Goal: Contribute content: Add original content to the website for others to see

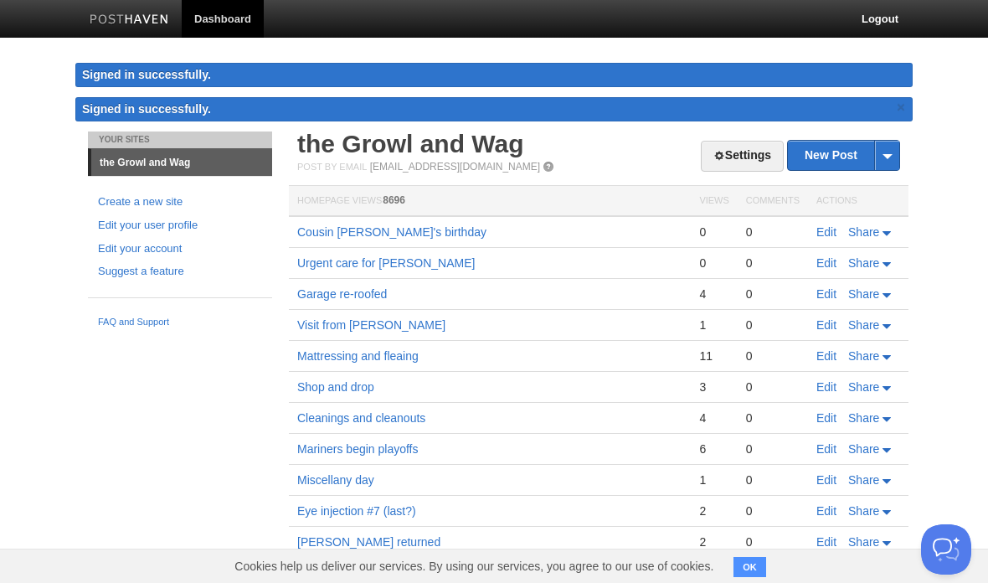
click at [829, 229] on link "Edit" at bounding box center [827, 231] width 20 height 13
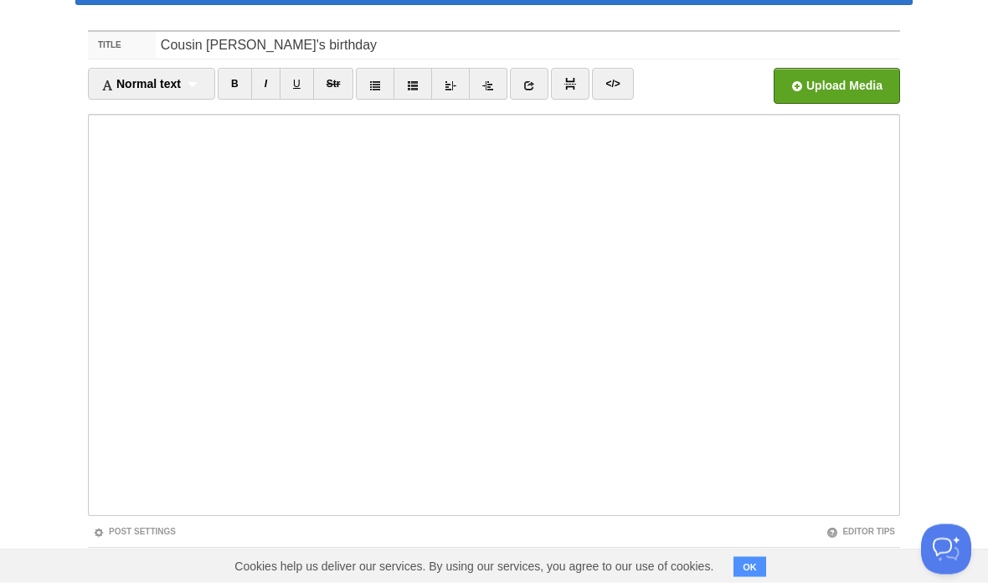
scroll to position [92, 0]
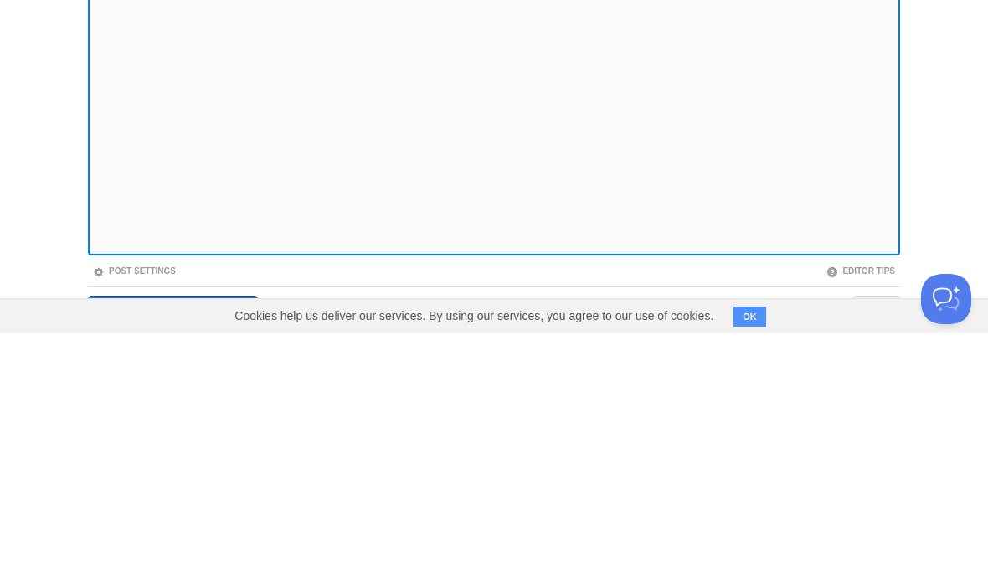
click at [263, 250] on iframe at bounding box center [494, 305] width 812 height 402
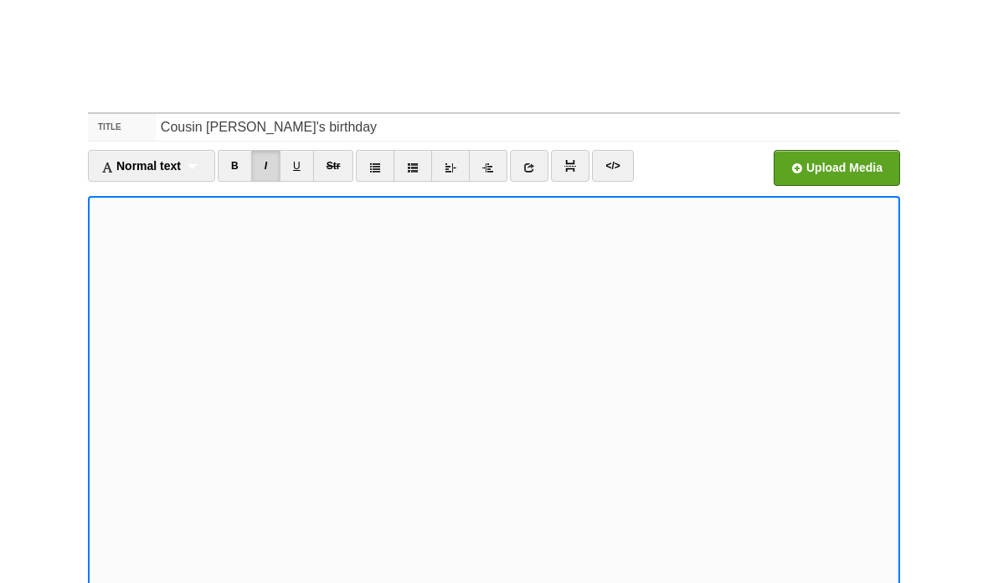
click at [956, 434] on body "Dashboard Logout Signed in successfully. Signed in successfully. × Your Sites t…" at bounding box center [494, 279] width 988 height 743
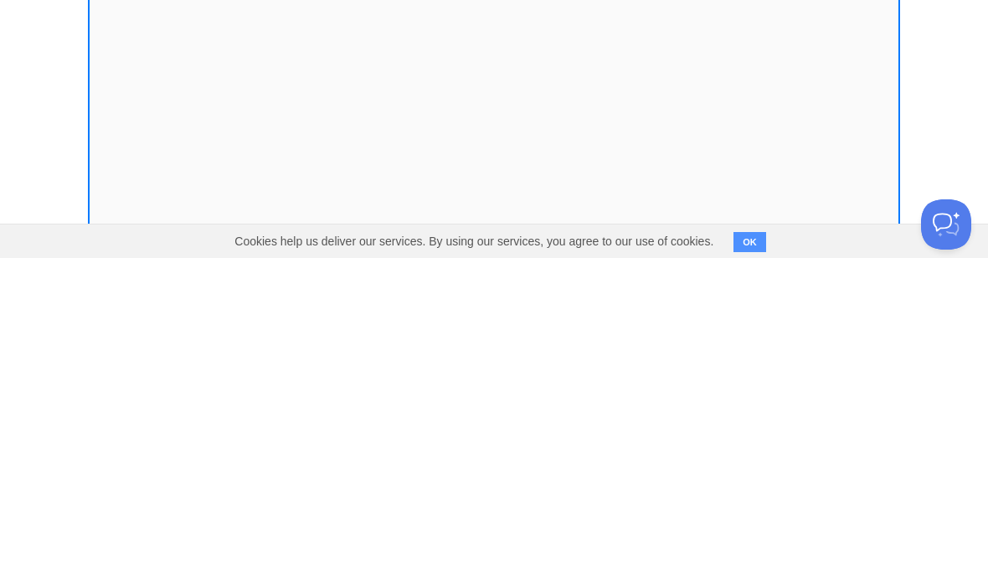
scroll to position [159, 0]
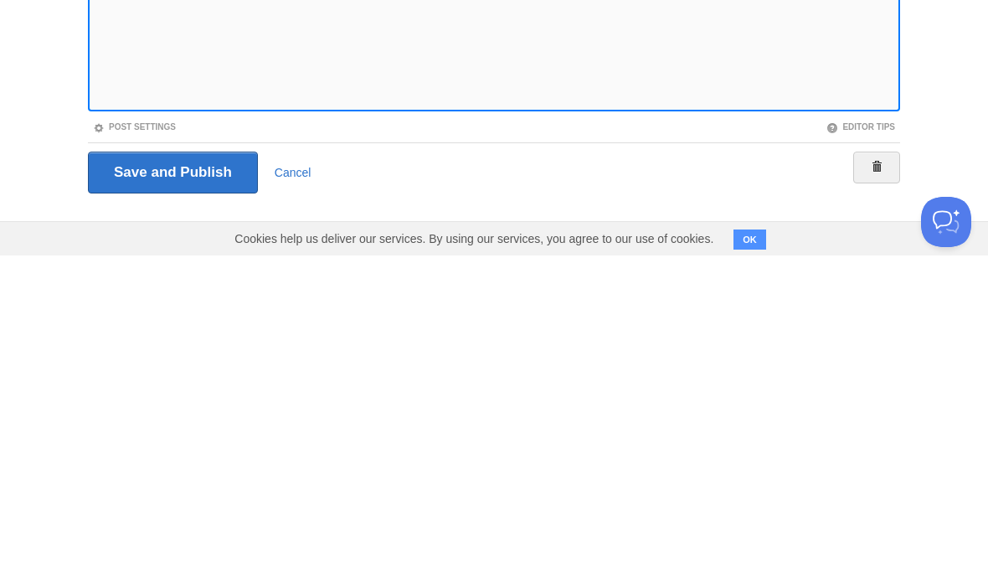
click at [894, 105] on iframe at bounding box center [494, 238] width 812 height 402
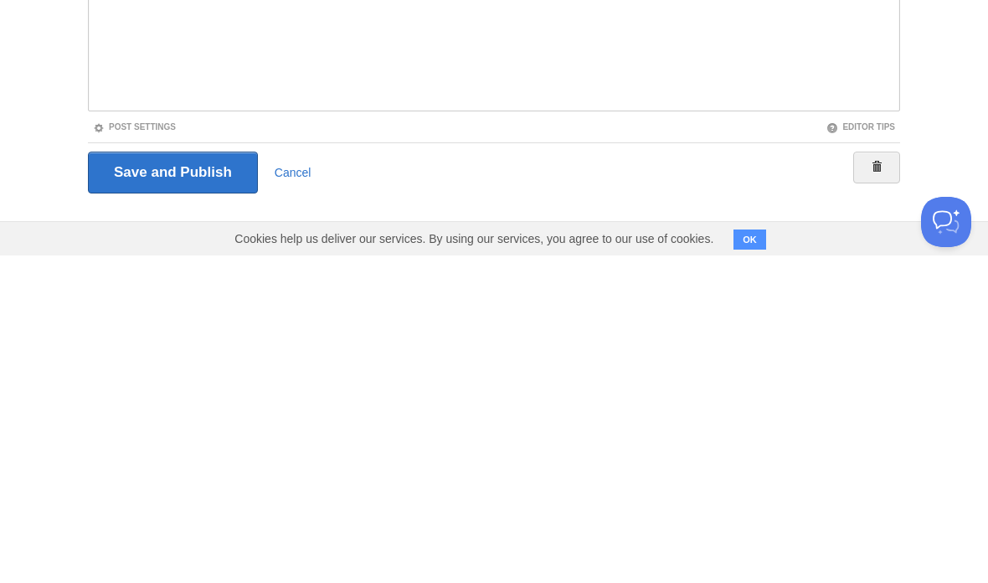
scroll to position [92, 0]
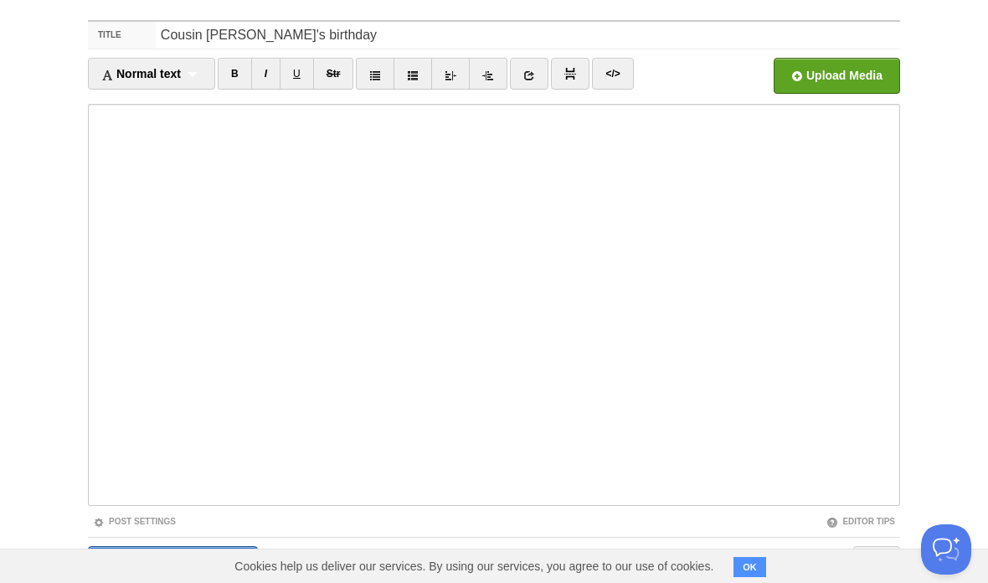
click at [897, 497] on iframe at bounding box center [494, 305] width 812 height 402
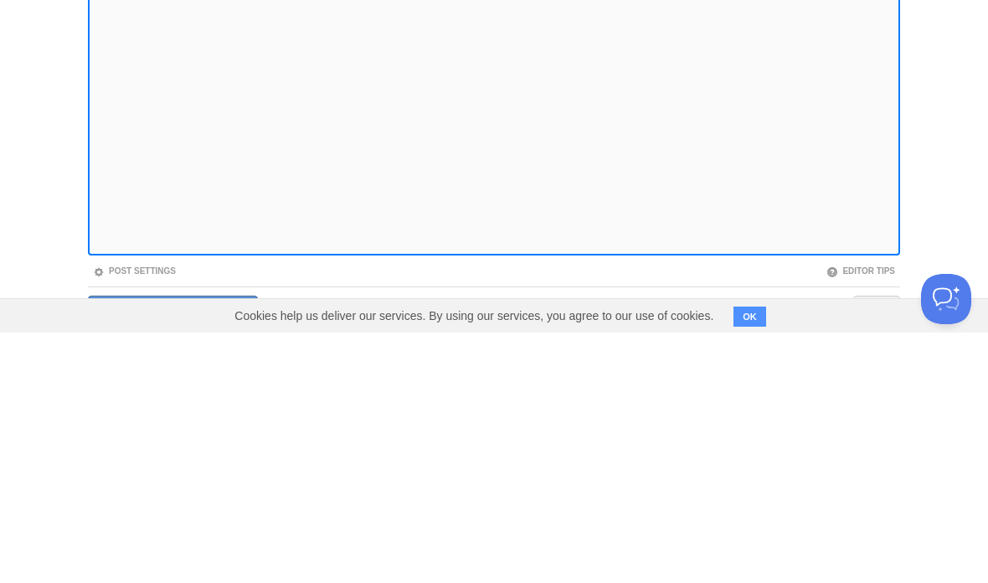
click at [895, 253] on iframe at bounding box center [494, 305] width 812 height 402
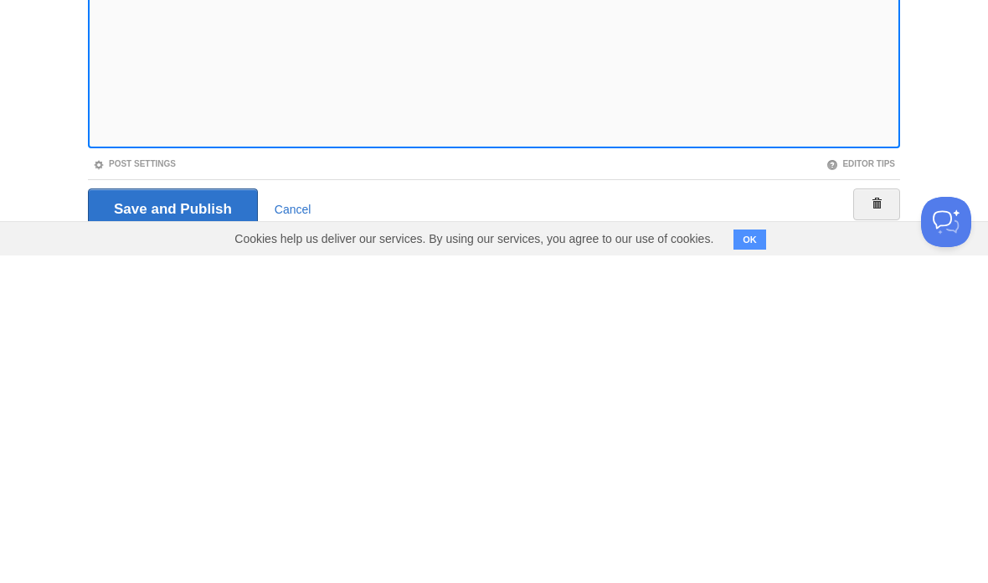
scroll to position [159, 0]
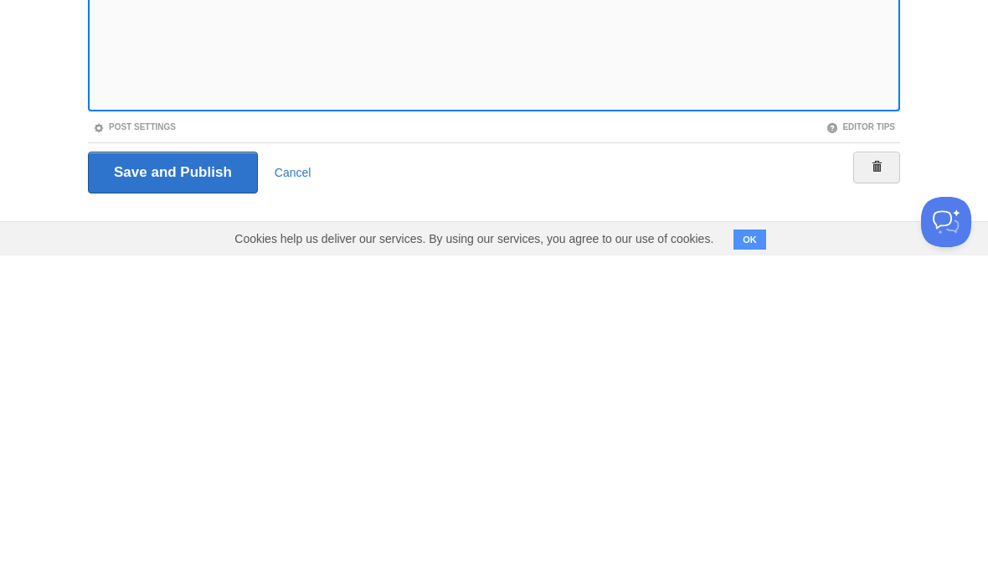
click at [899, 109] on iframe at bounding box center [494, 238] width 812 height 402
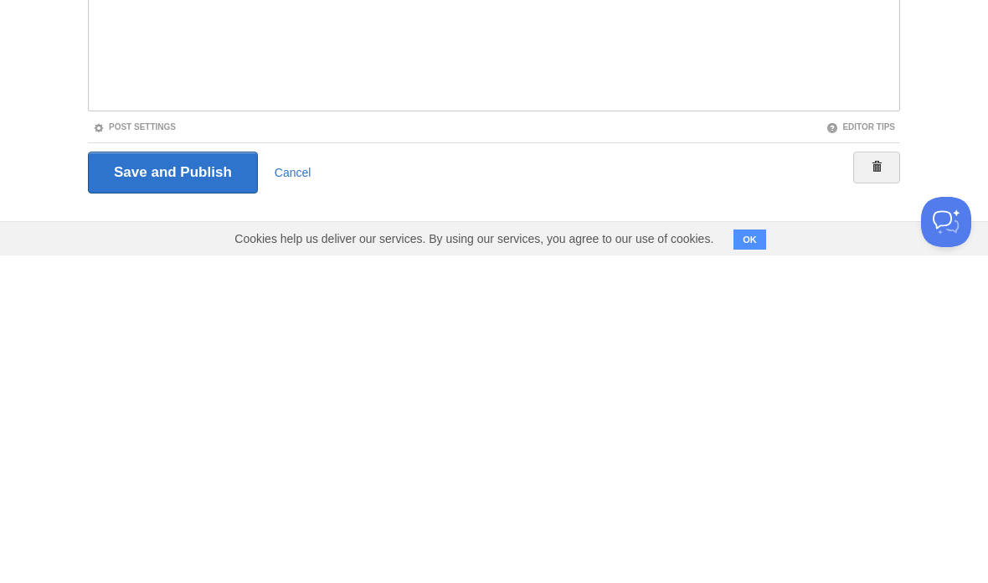
scroll to position [92, 0]
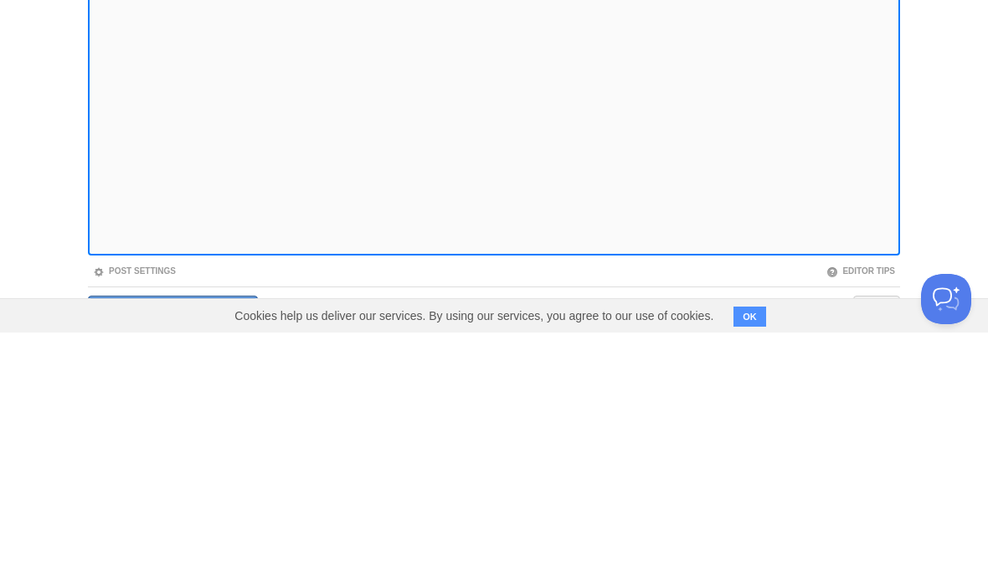
click at [896, 250] on iframe at bounding box center [494, 305] width 812 height 402
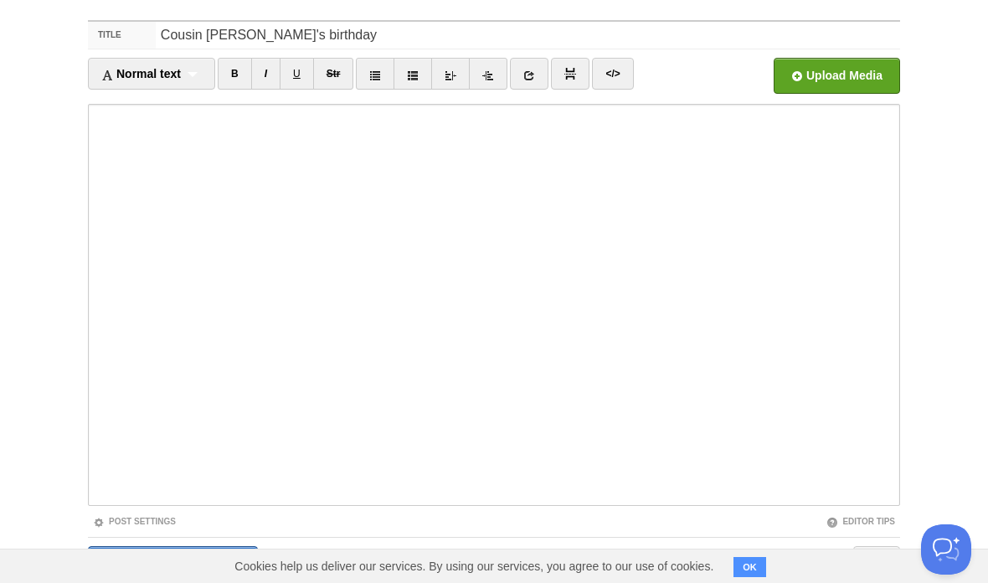
click at [899, 490] on iframe at bounding box center [494, 305] width 812 height 402
click at [899, 492] on iframe at bounding box center [494, 305] width 812 height 402
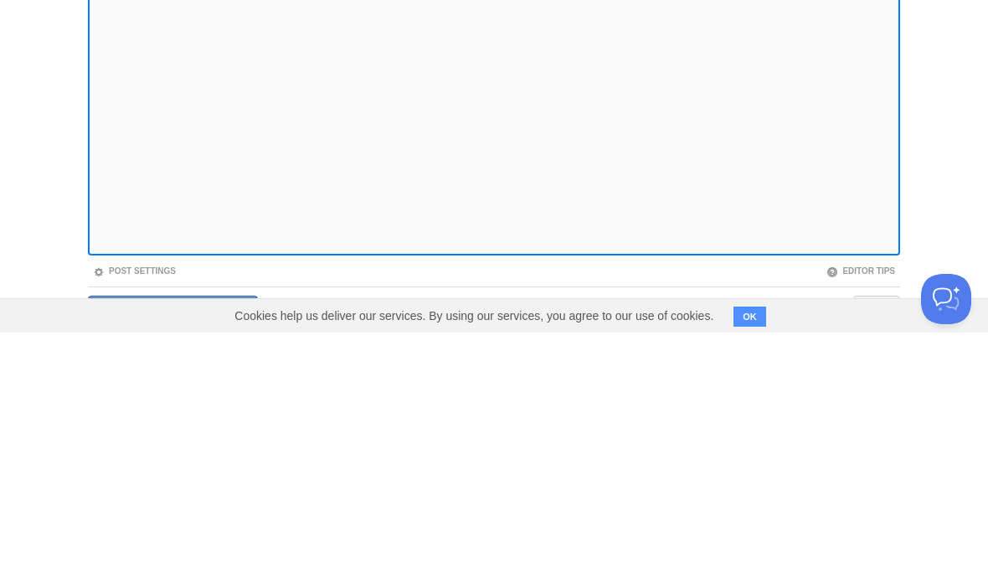
click at [890, 250] on iframe at bounding box center [494, 305] width 812 height 402
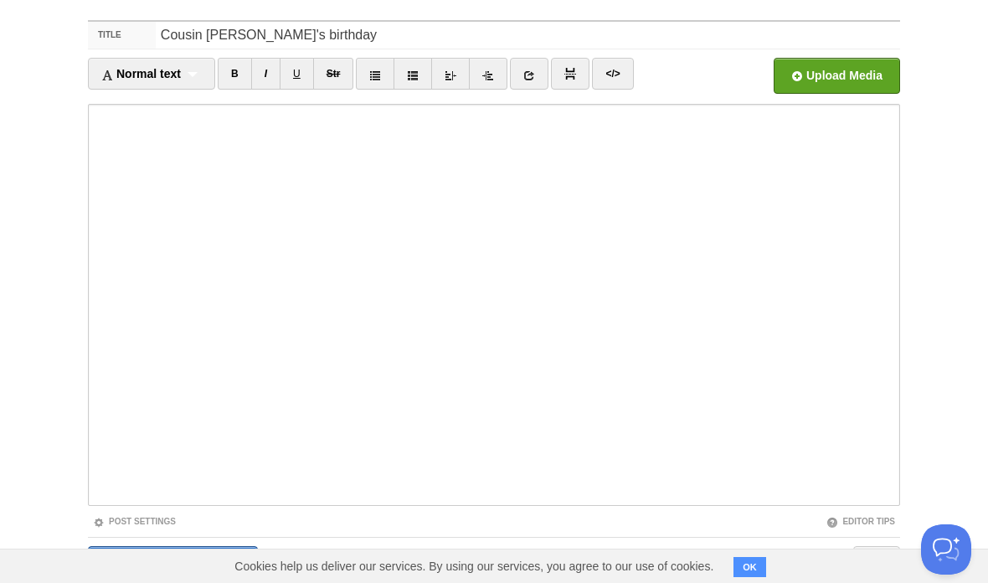
click at [894, 494] on iframe at bounding box center [494, 305] width 812 height 402
click at [897, 493] on iframe at bounding box center [494, 305] width 812 height 402
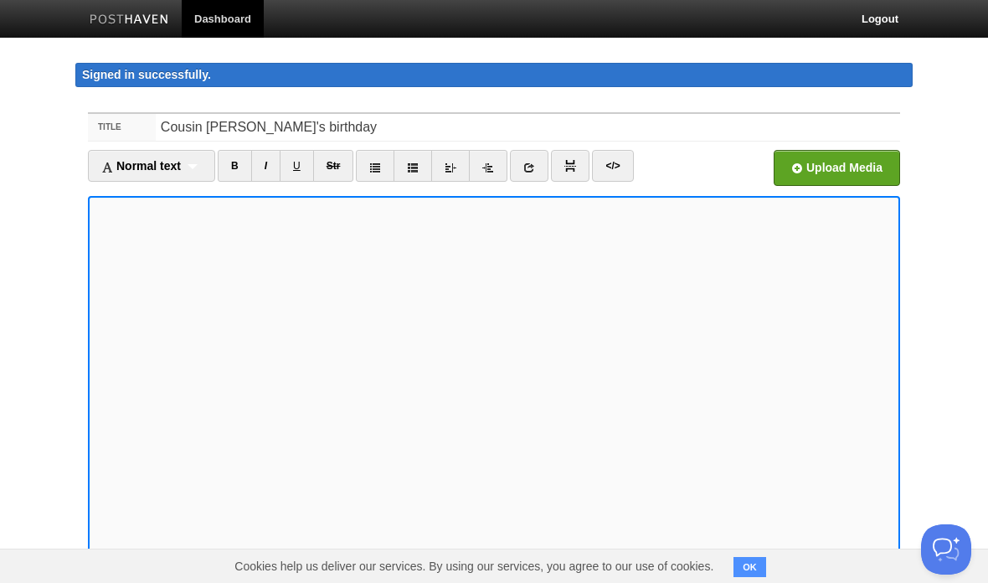
scroll to position [15, 0]
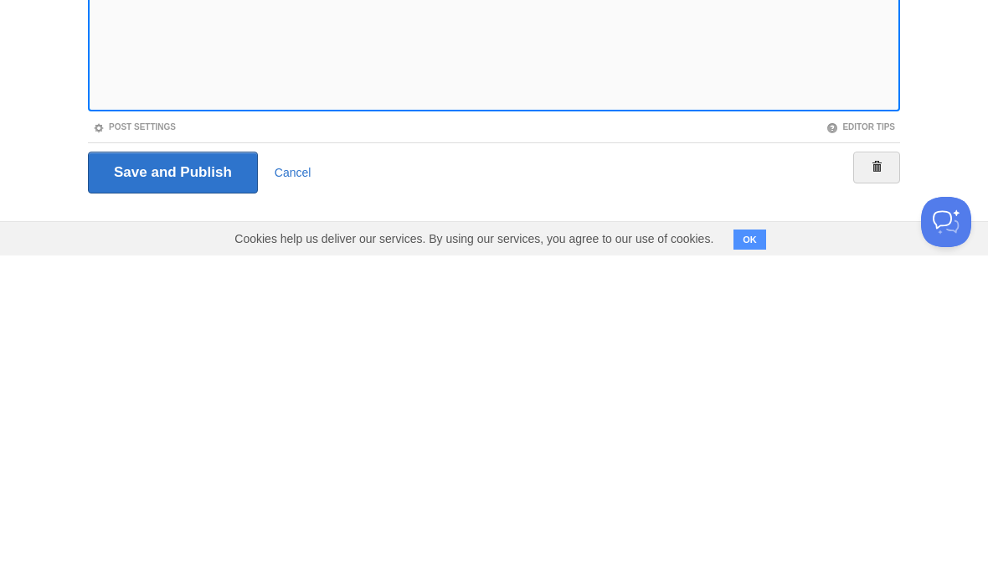
click at [748, 557] on button "OK" at bounding box center [750, 567] width 33 height 20
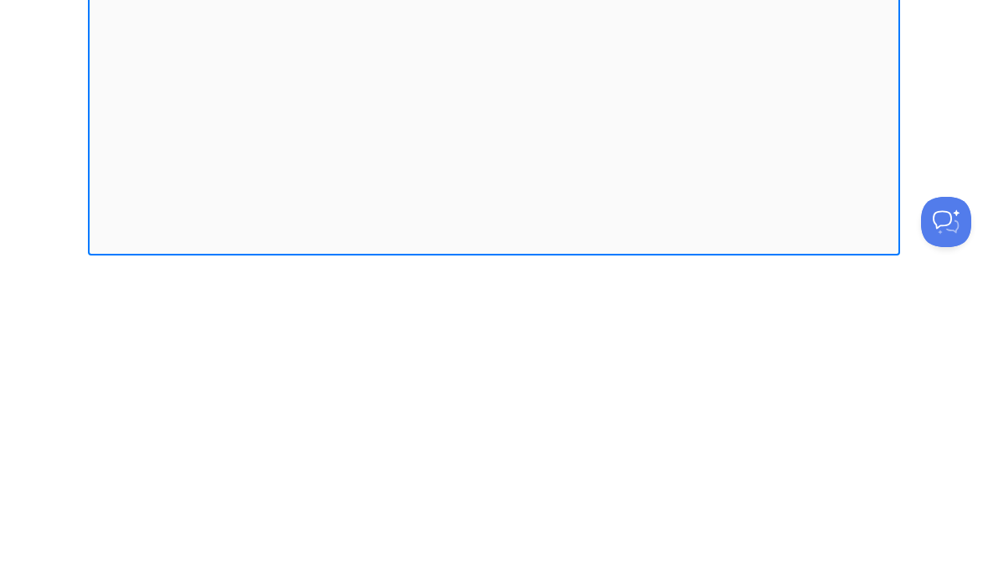
click at [899, 229] on iframe at bounding box center [494, 382] width 812 height 402
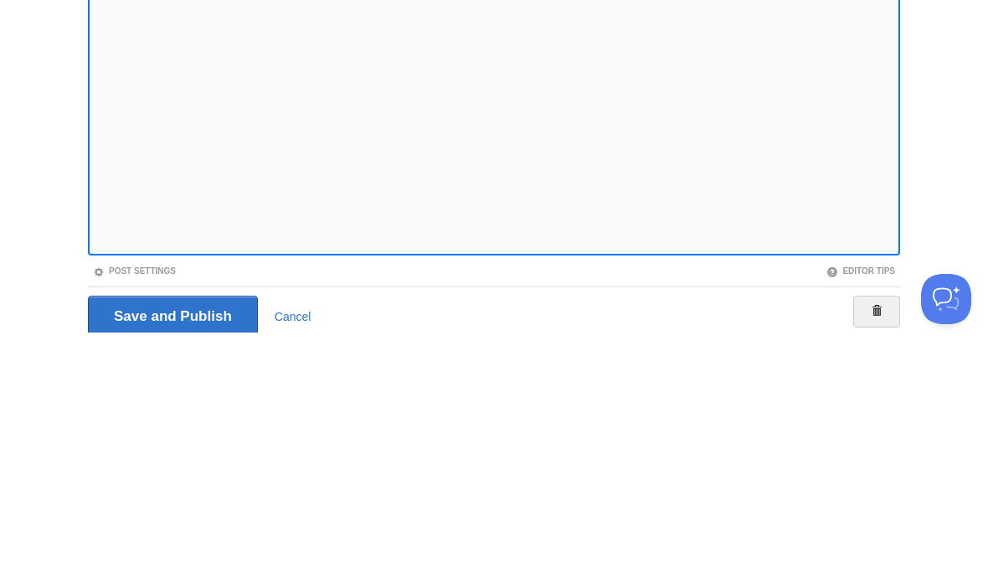
click at [898, 250] on iframe at bounding box center [494, 305] width 812 height 402
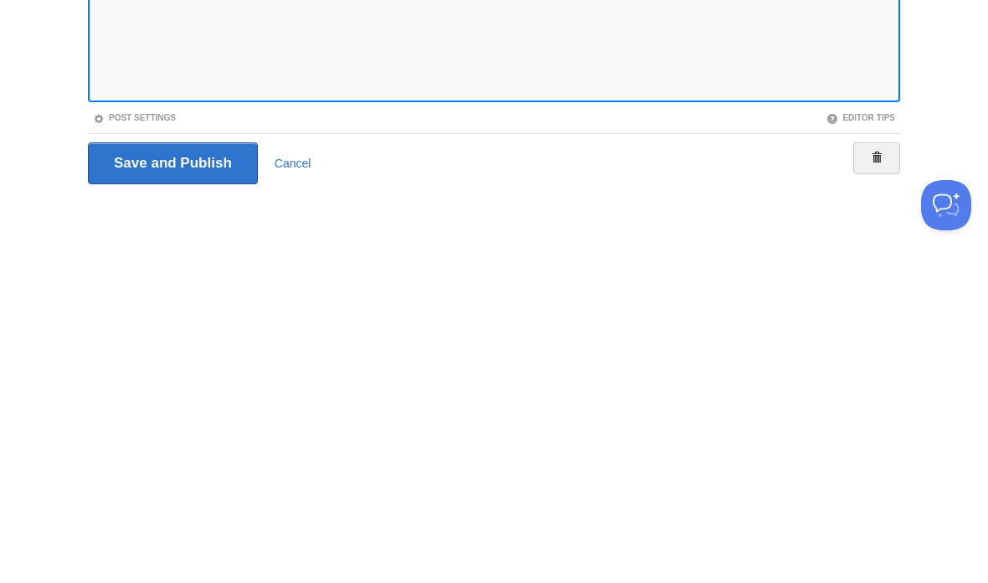
scroll to position [152, 0]
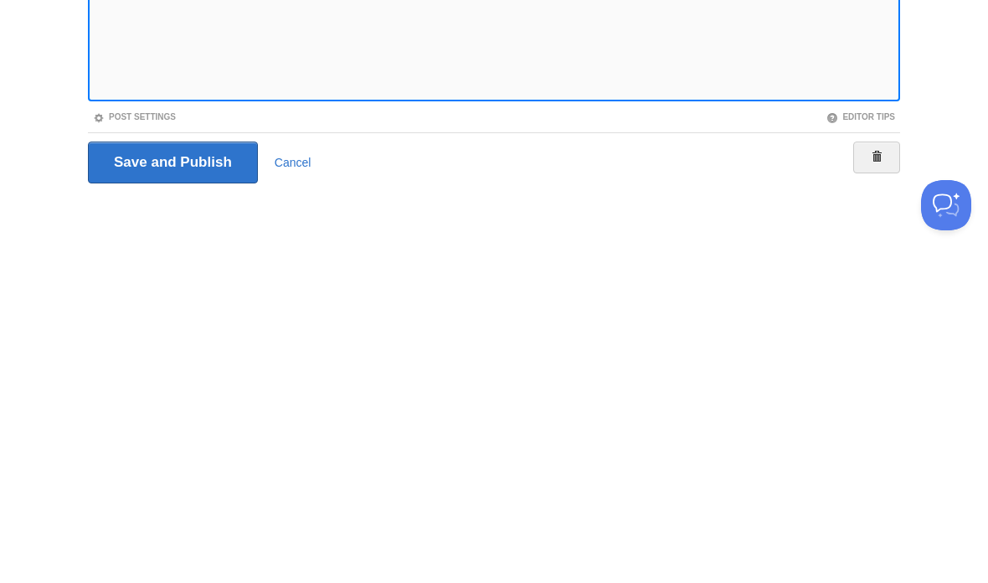
click at [897, 92] on iframe at bounding box center [494, 245] width 812 height 402
click at [883, 100] on iframe at bounding box center [494, 245] width 812 height 402
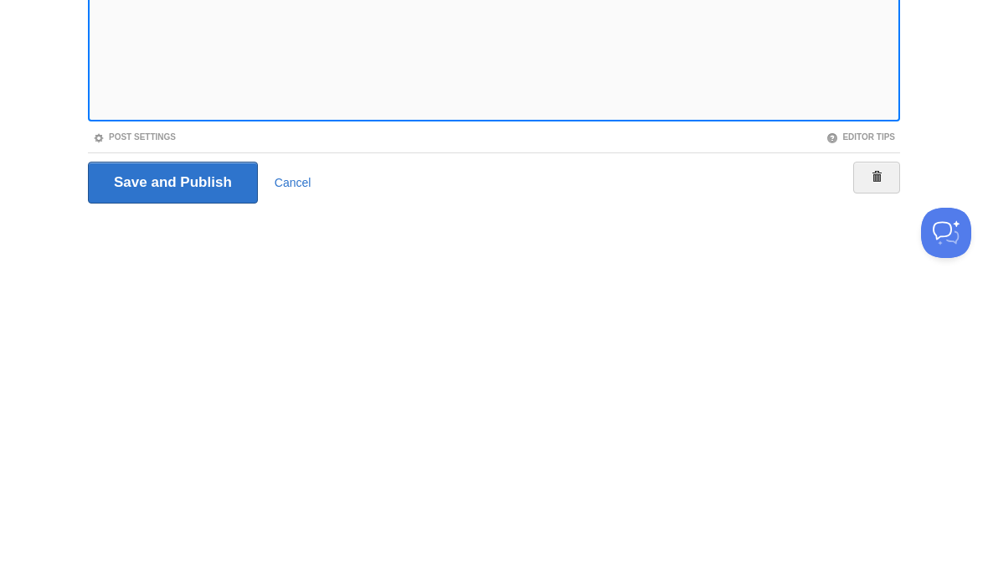
scroll to position [159, 0]
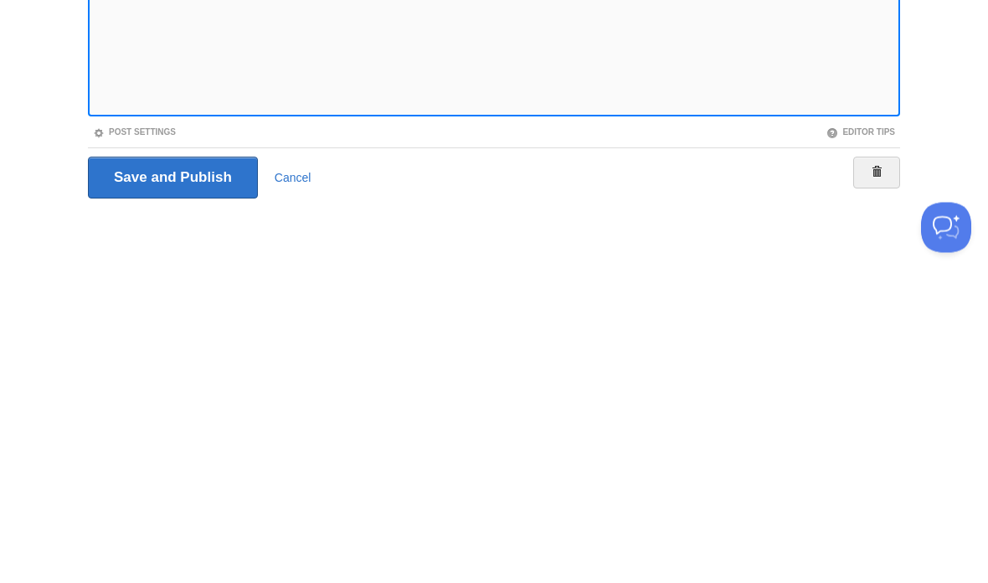
click at [895, 116] on iframe at bounding box center [494, 238] width 812 height 402
click at [934, 107] on body "Dashboard Logout Signed in successfully. Signed in successfully. × Your Sites t…" at bounding box center [494, 212] width 988 height 743
click at [882, 112] on iframe at bounding box center [494, 238] width 812 height 402
click at [889, 111] on iframe at bounding box center [494, 238] width 812 height 402
click at [899, 106] on iframe at bounding box center [494, 238] width 812 height 402
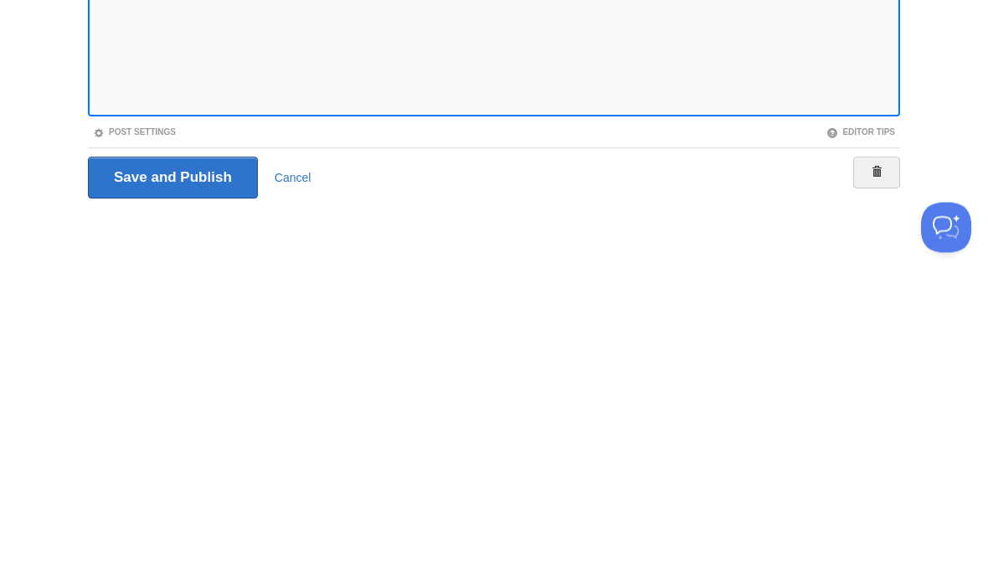
click at [899, 105] on iframe at bounding box center [494, 238] width 812 height 402
click at [898, 99] on iframe at bounding box center [494, 238] width 812 height 402
click at [899, 100] on iframe at bounding box center [494, 238] width 812 height 402
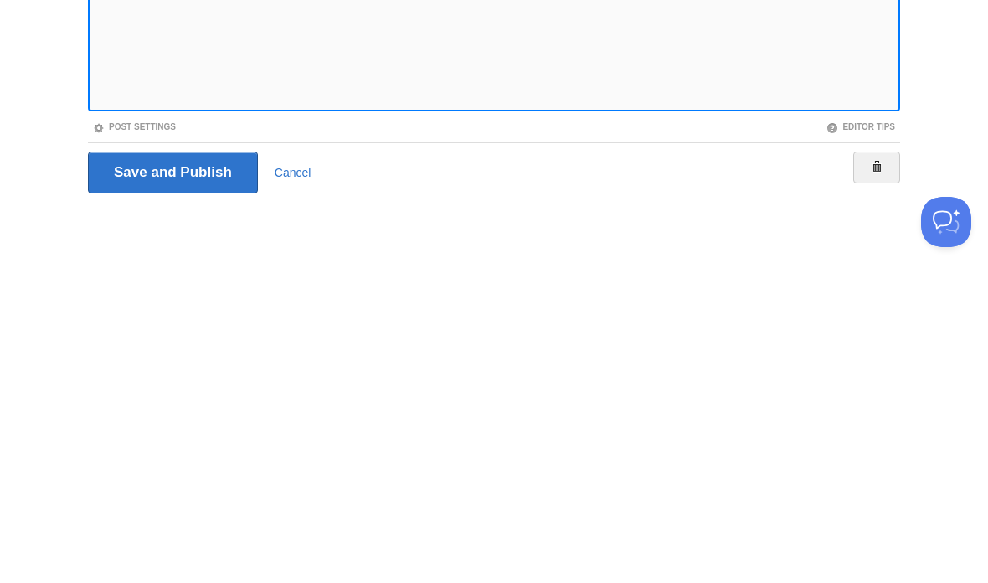
click at [869, 106] on iframe at bounding box center [494, 238] width 812 height 402
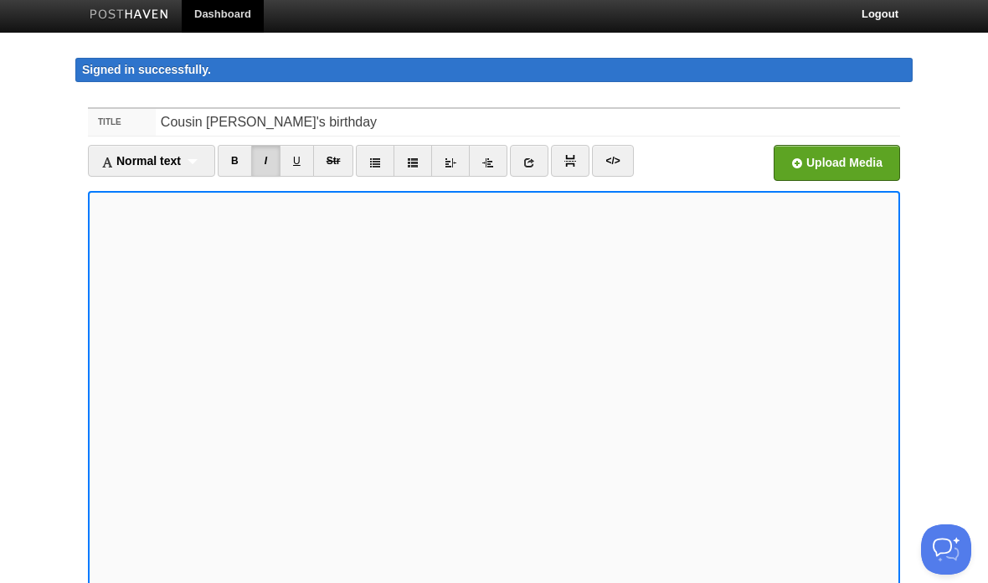
scroll to position [0, 0]
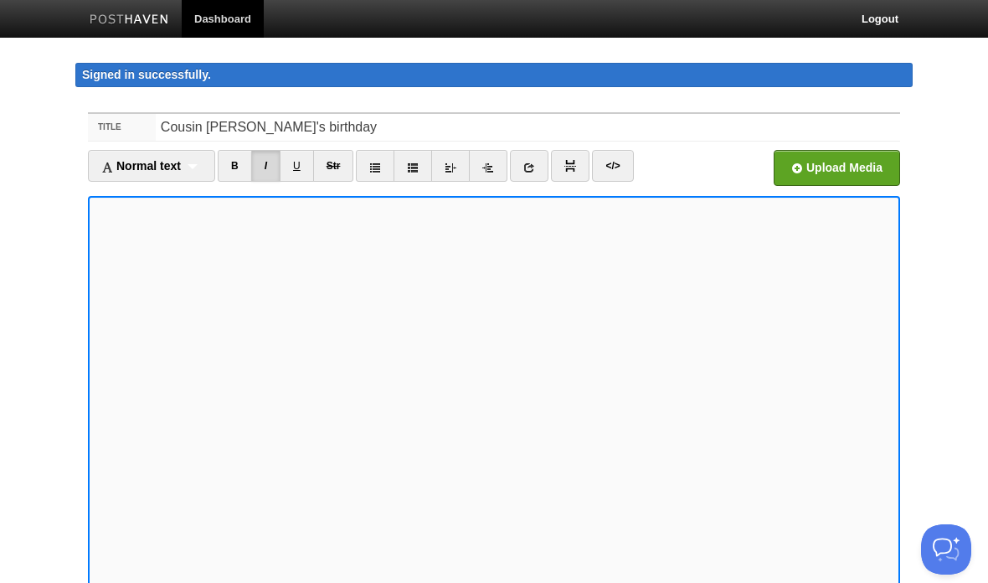
click at [266, 162] on link "I" at bounding box center [265, 166] width 29 height 32
click at [265, 179] on link "I" at bounding box center [265, 166] width 29 height 32
click at [263, 154] on link "I" at bounding box center [265, 166] width 29 height 32
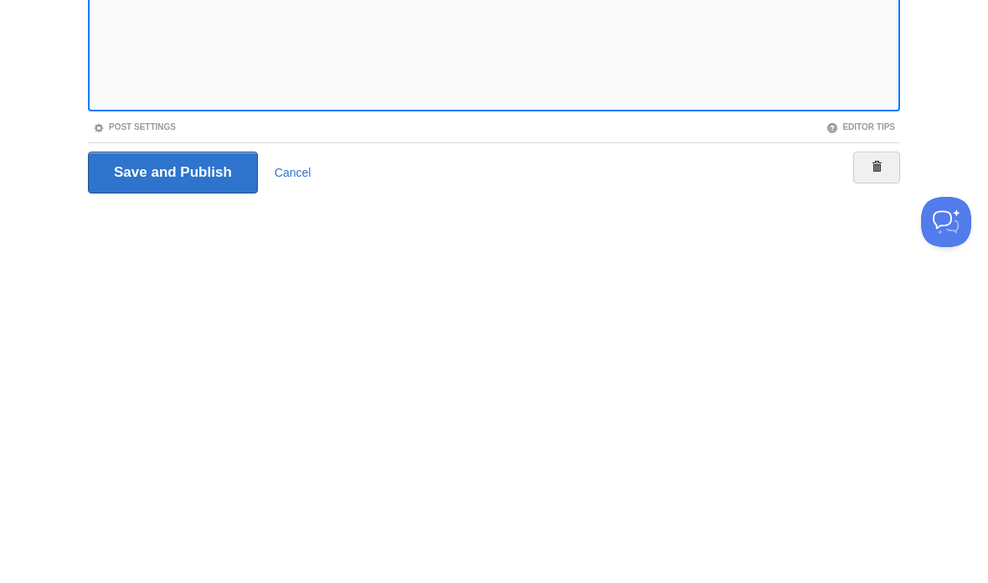
scroll to position [92, 0]
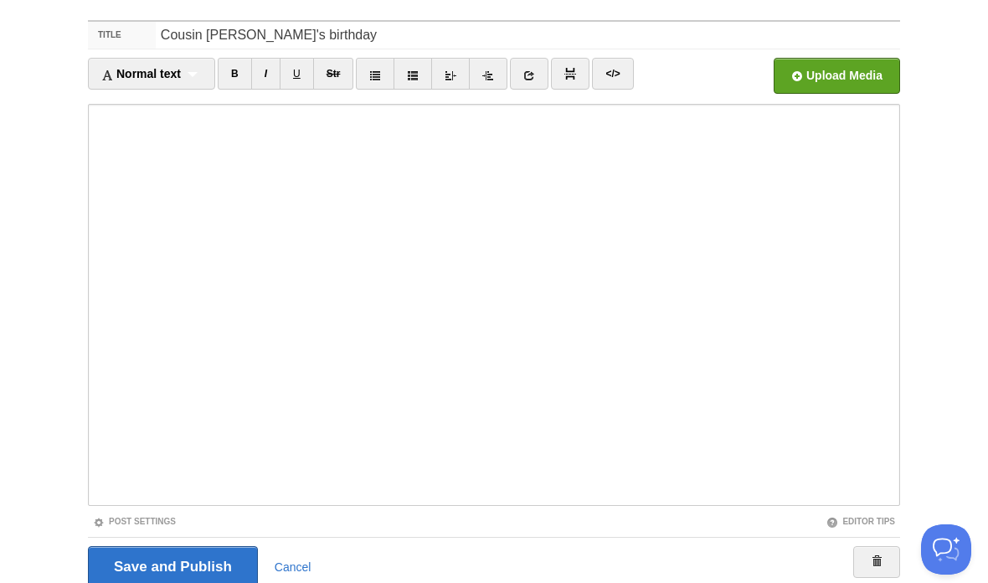
click at [210, 557] on input "Save and Publish" at bounding box center [173, 567] width 170 height 42
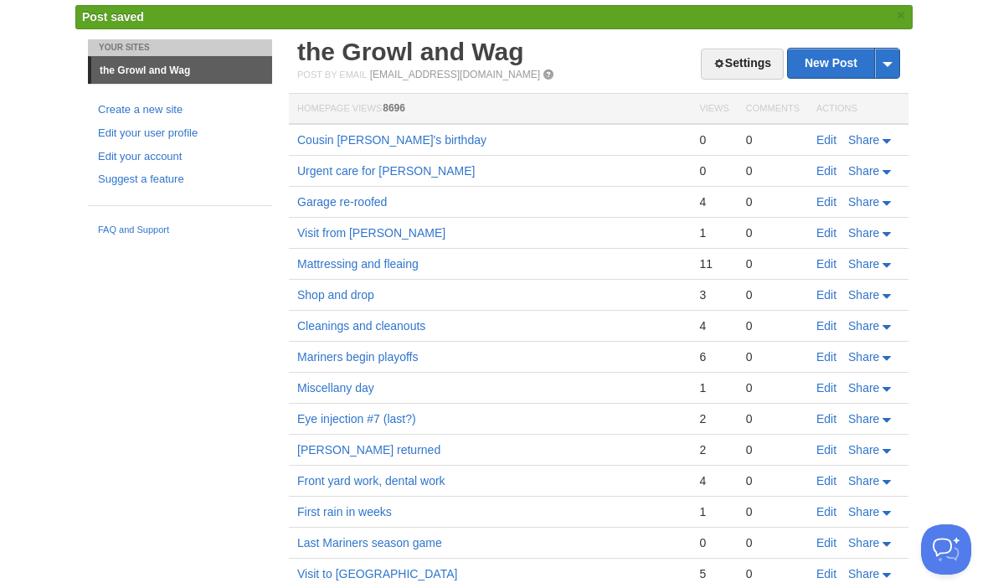
click at [836, 59] on link "New Post" at bounding box center [843, 63] width 111 height 29
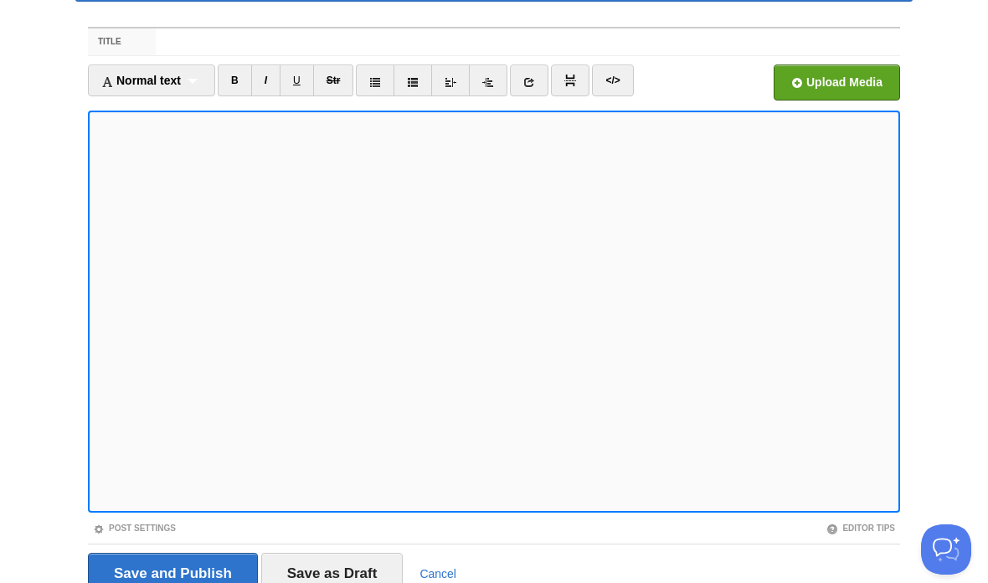
scroll to position [86, 0]
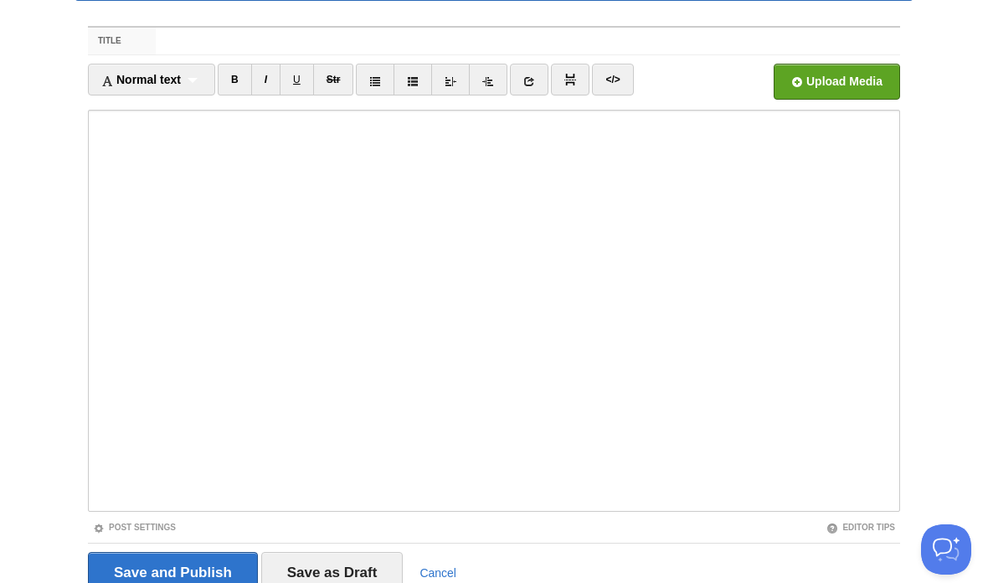
click at [193, 567] on input "Save and Publish" at bounding box center [173, 573] width 170 height 42
